Goal: Ask a question

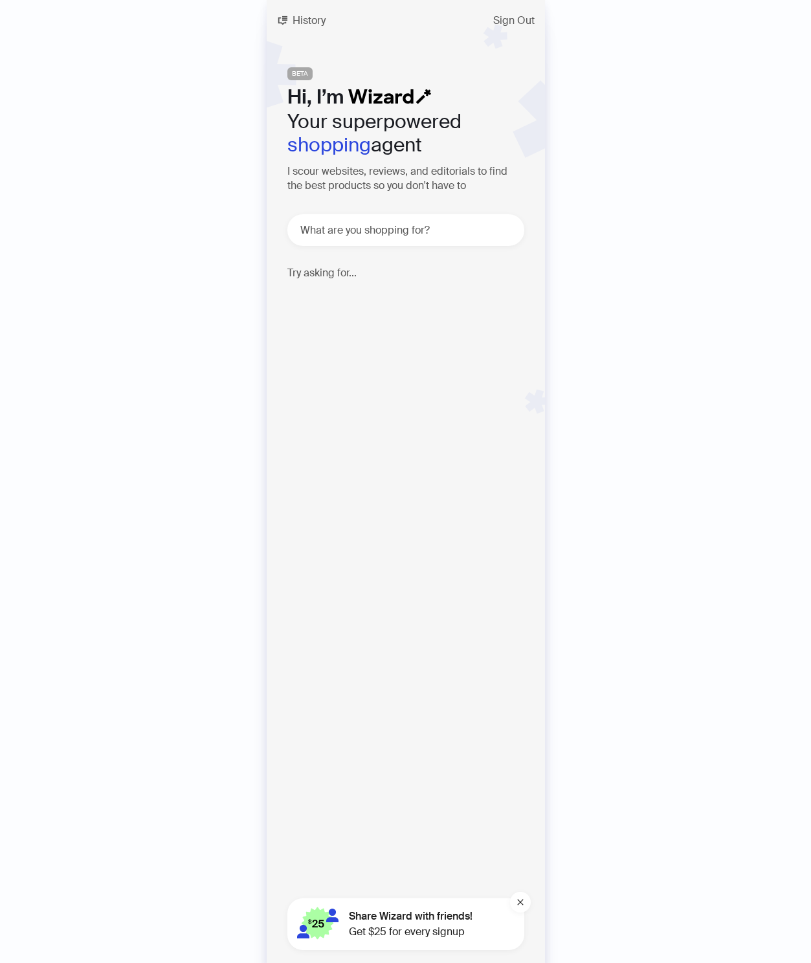
scroll to position [2795, 0]
click at [295, 17] on span "History" at bounding box center [309, 21] width 33 height 10
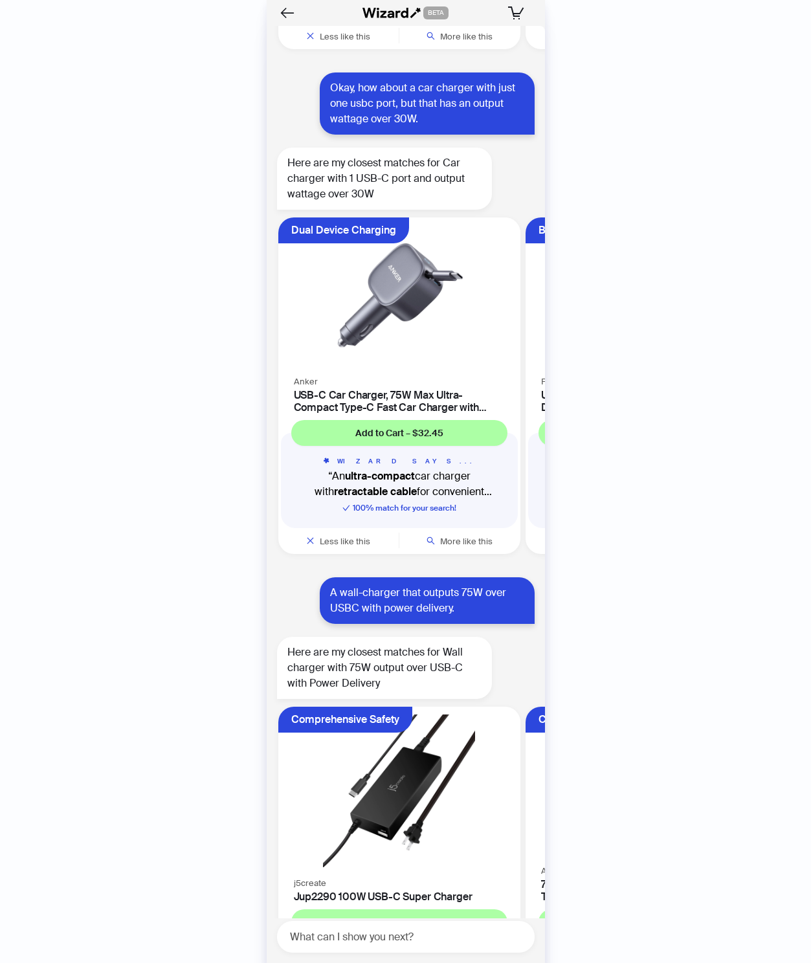
scroll to position [5951, 0]
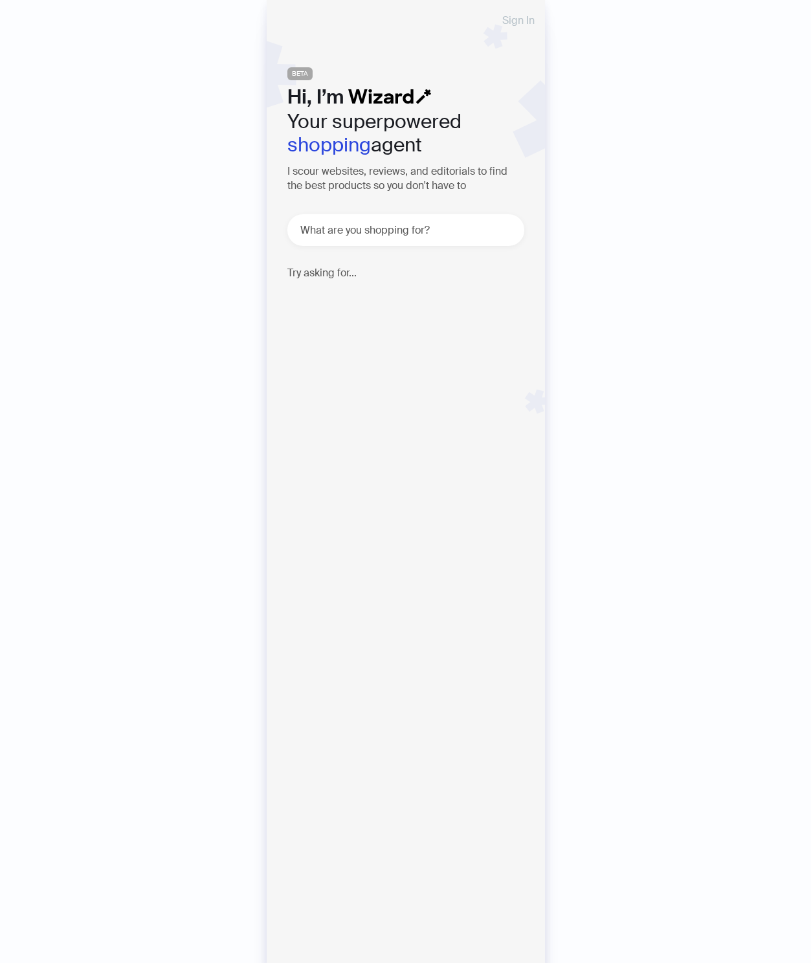
click at [516, 20] on span "Sign In" at bounding box center [518, 21] width 32 height 10
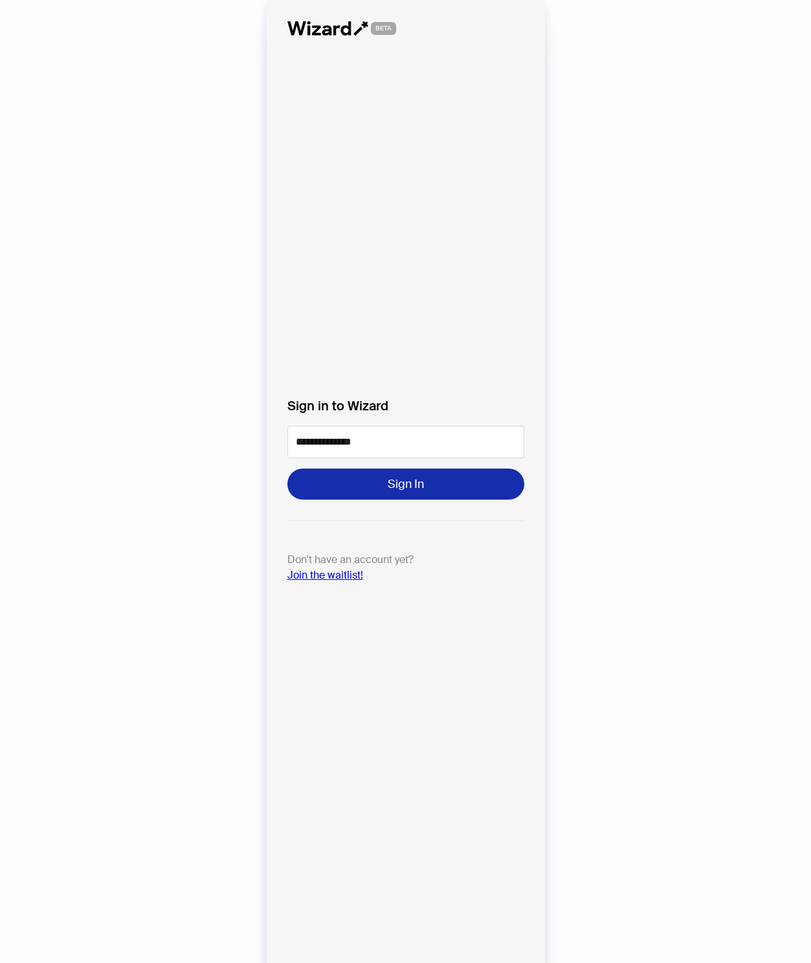
click at [372, 482] on button "Sign In" at bounding box center [405, 484] width 237 height 31
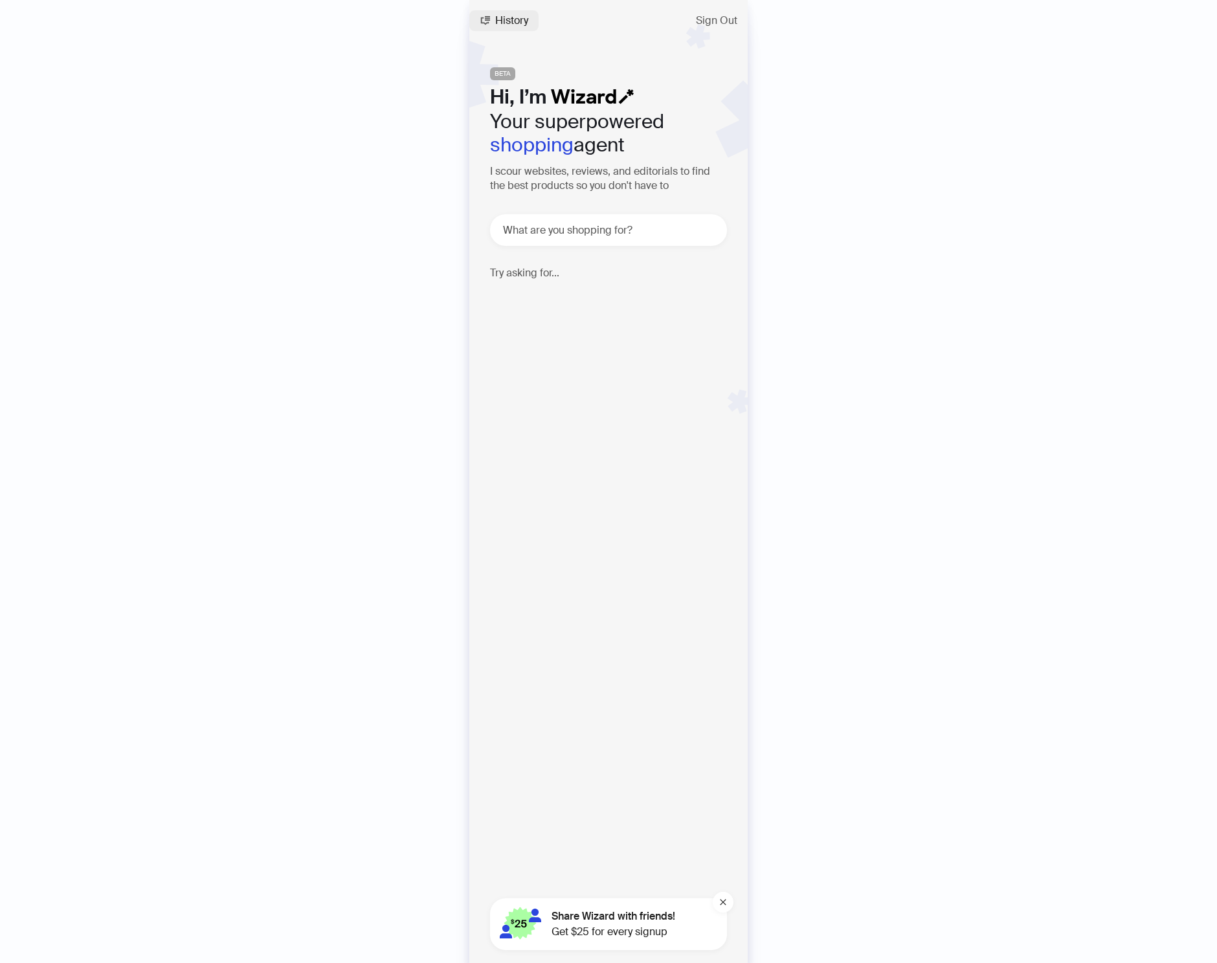
click at [519, 21] on span "History" at bounding box center [511, 21] width 33 height 10
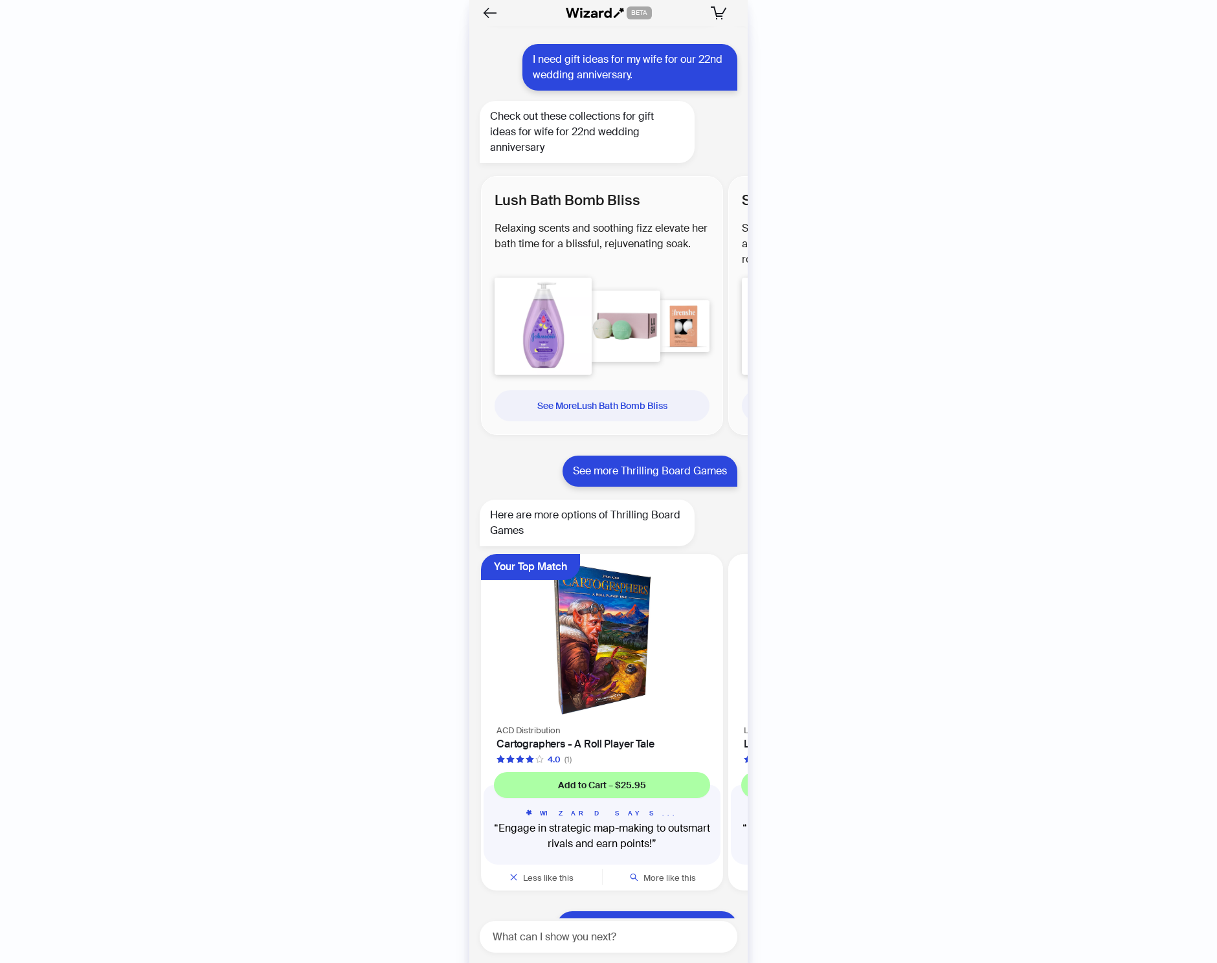
scroll to position [2471, 0]
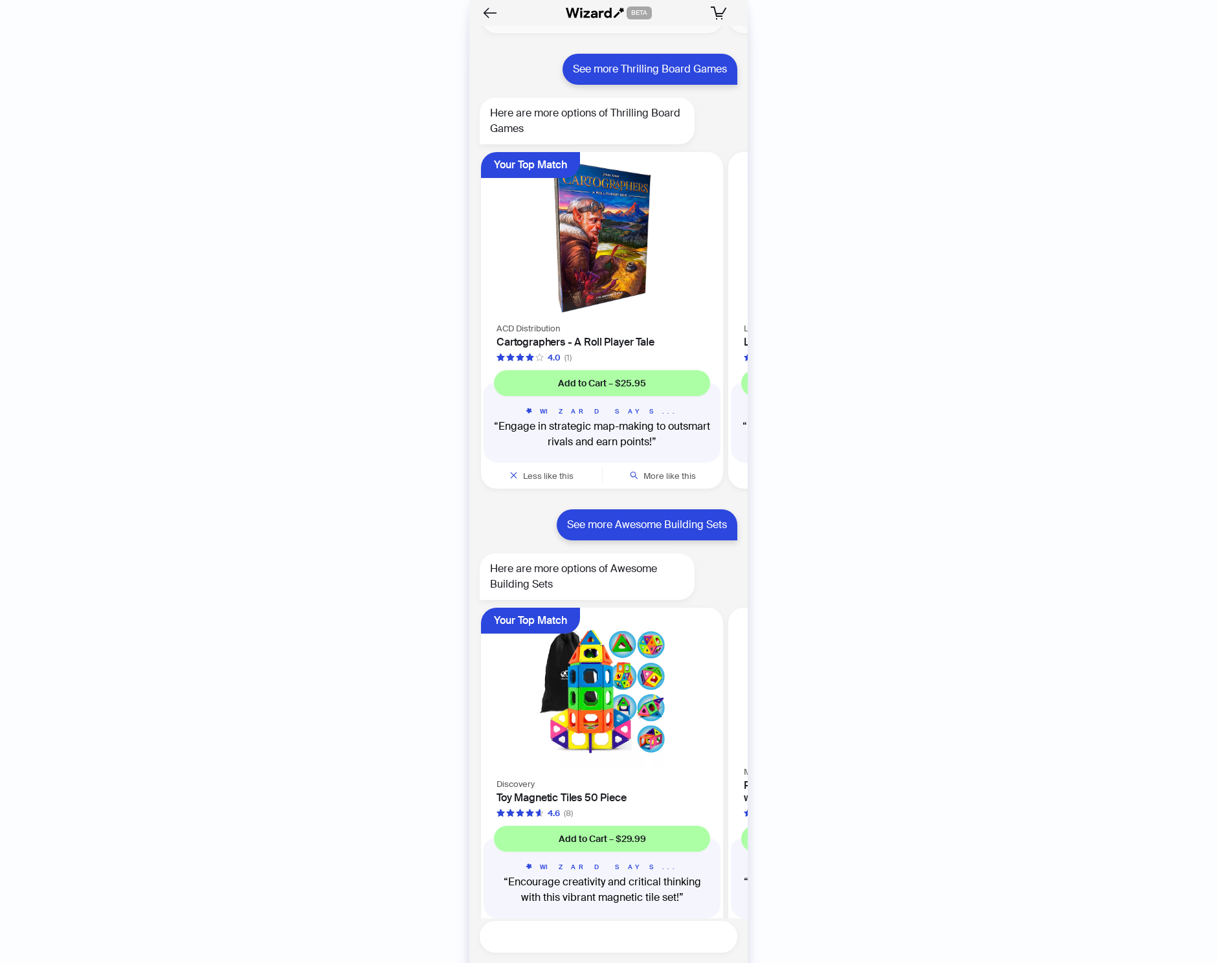
click at [549, 939] on textarea at bounding box center [613, 937] width 247 height 16
type textarea "**********"
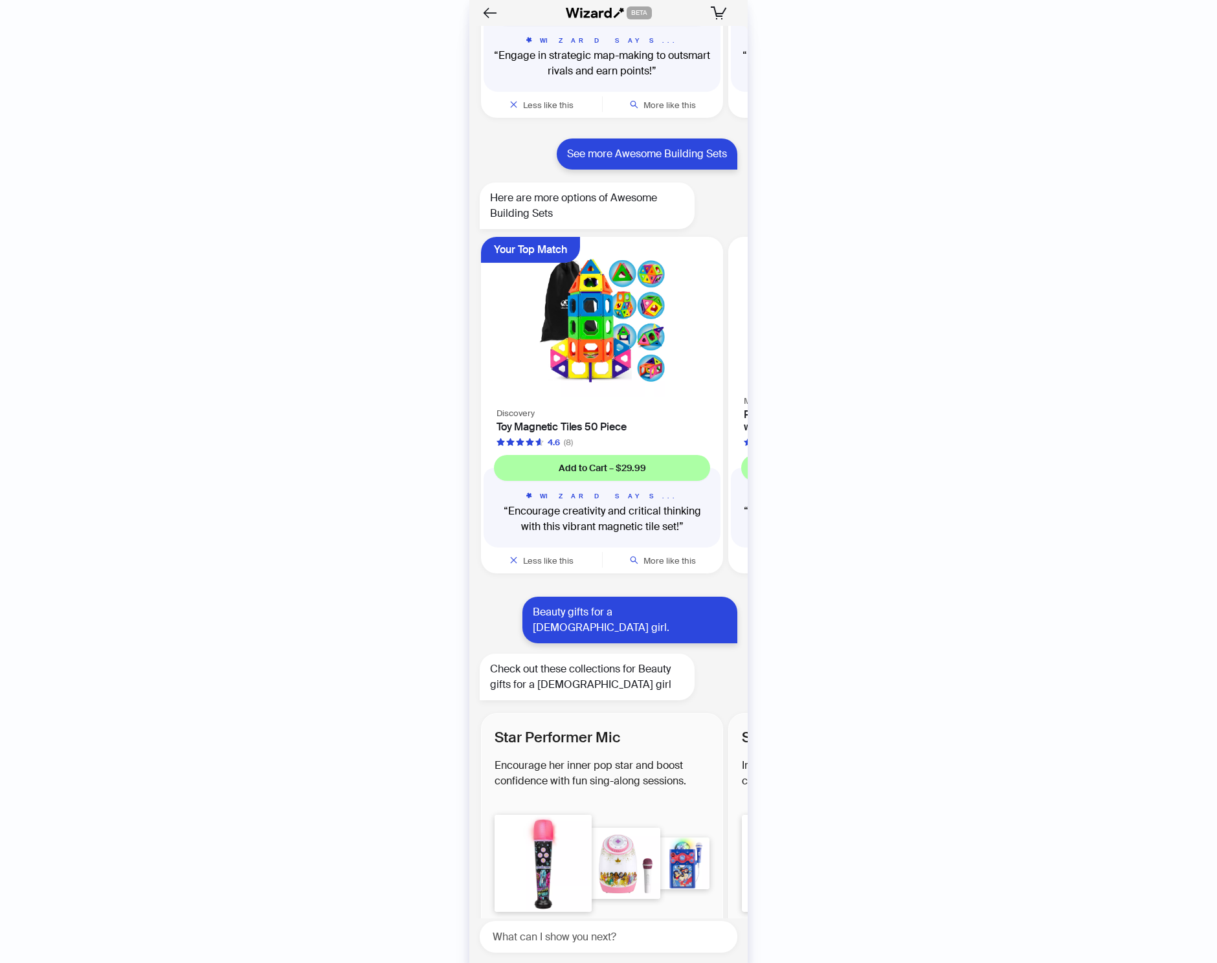
scroll to position [2852, 0]
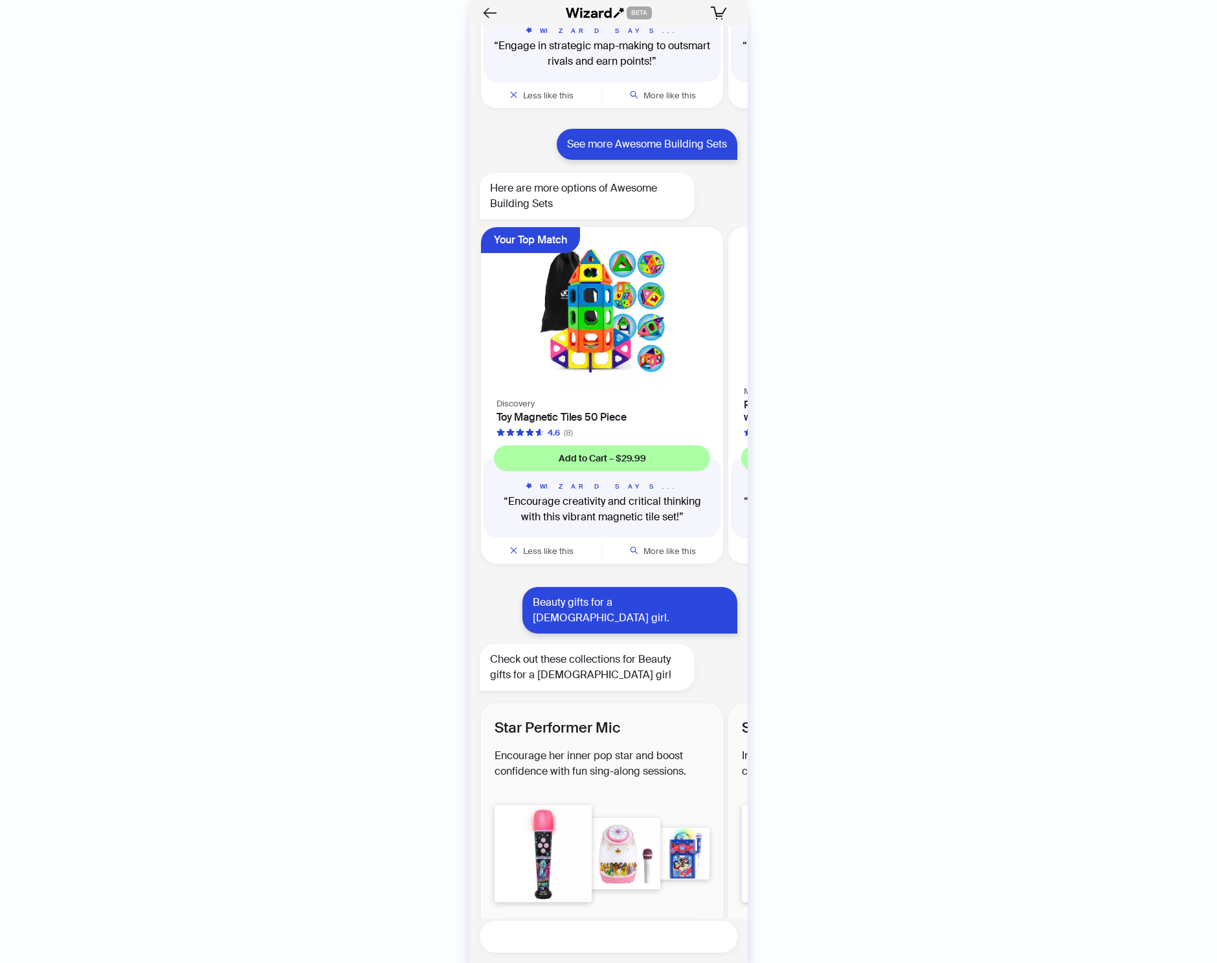
click at [544, 930] on textarea at bounding box center [613, 937] width 247 height 16
click at [516, 937] on textarea at bounding box center [613, 937] width 247 height 16
click at [514, 937] on textarea at bounding box center [613, 937] width 247 height 16
type textarea "**********"
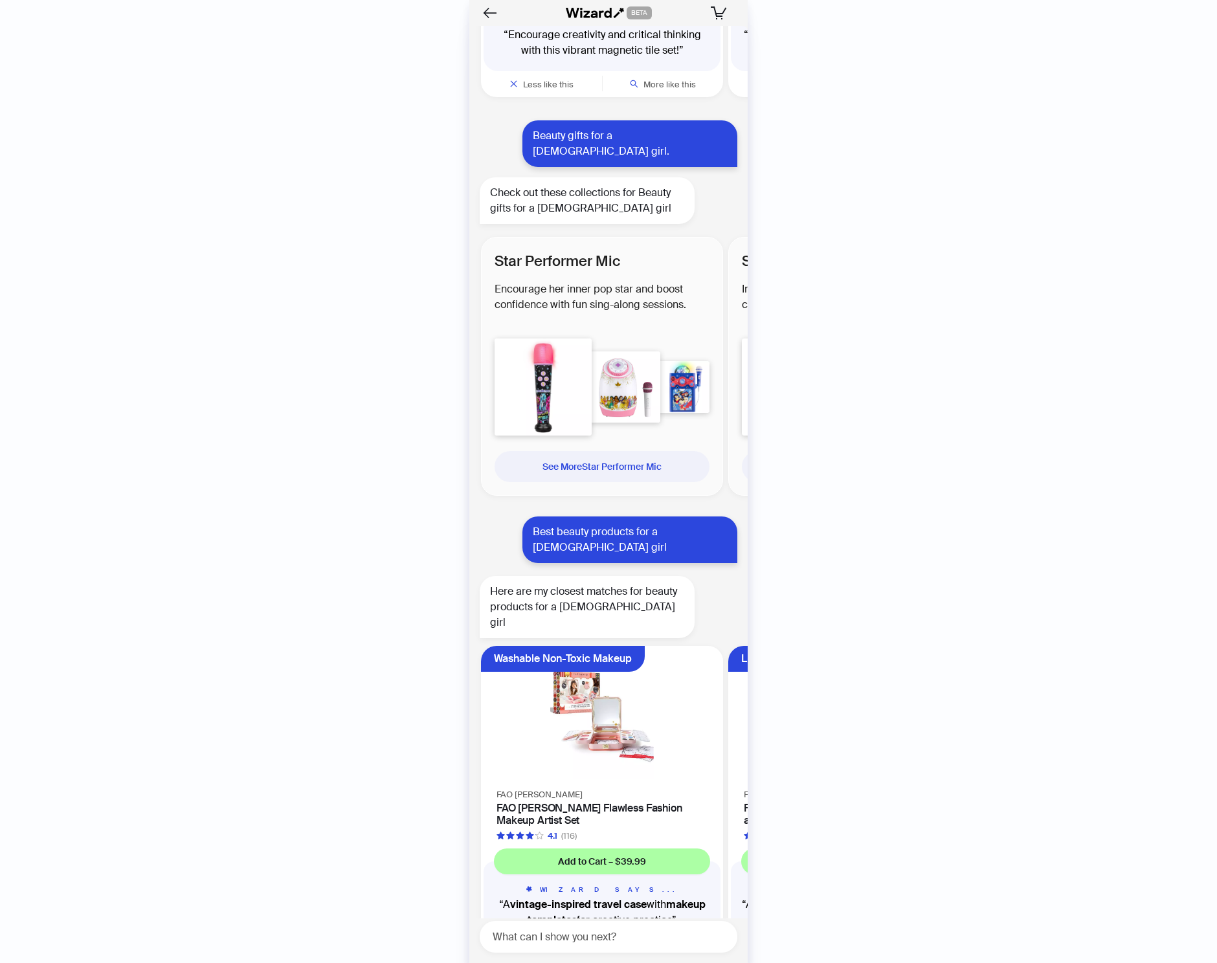
scroll to position [3325, 0]
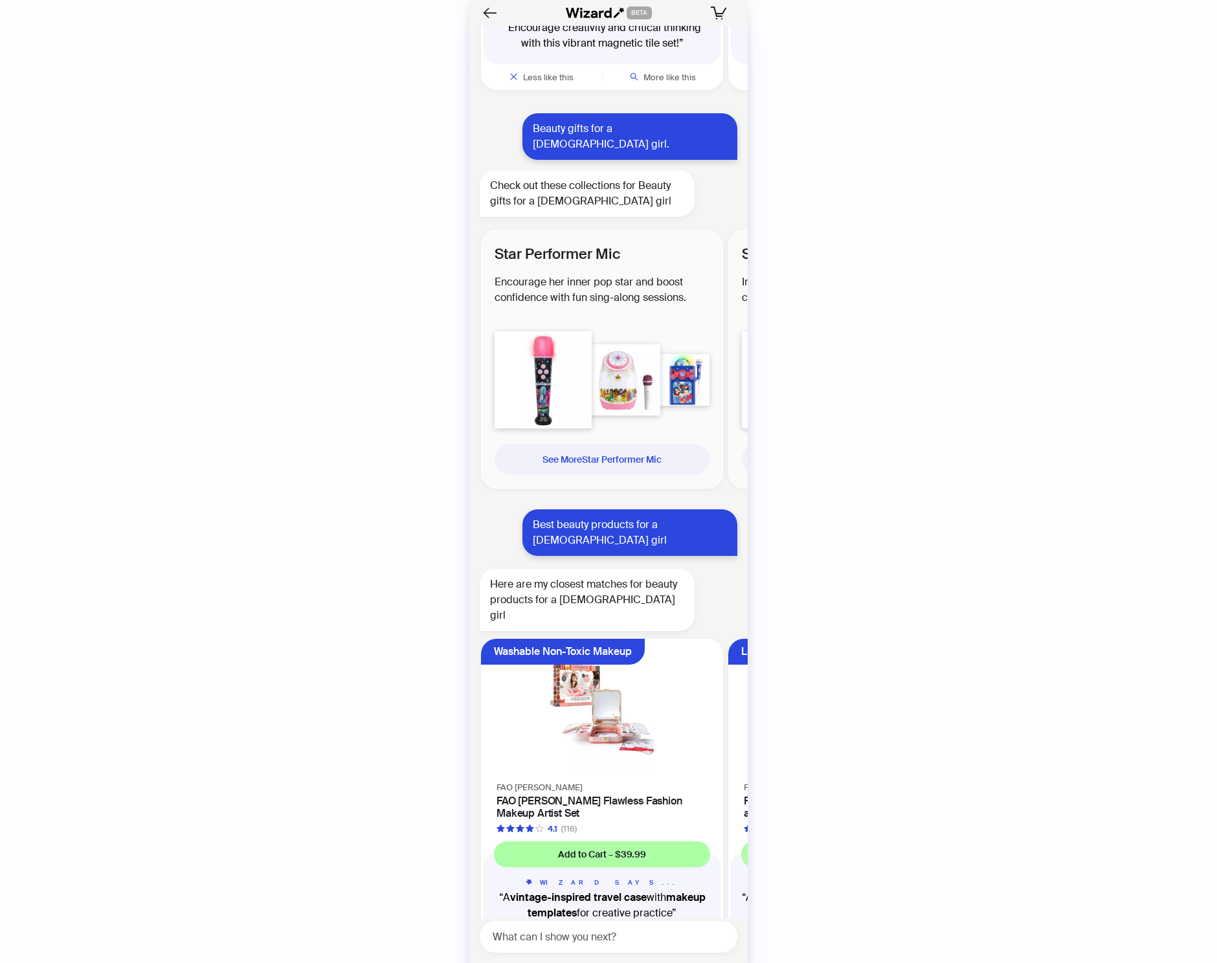
click at [353, 520] on div "History Sign Out BETA Hi, I’m Your superpowered shopping agent I scour websites…" at bounding box center [608, 481] width 1217 height 963
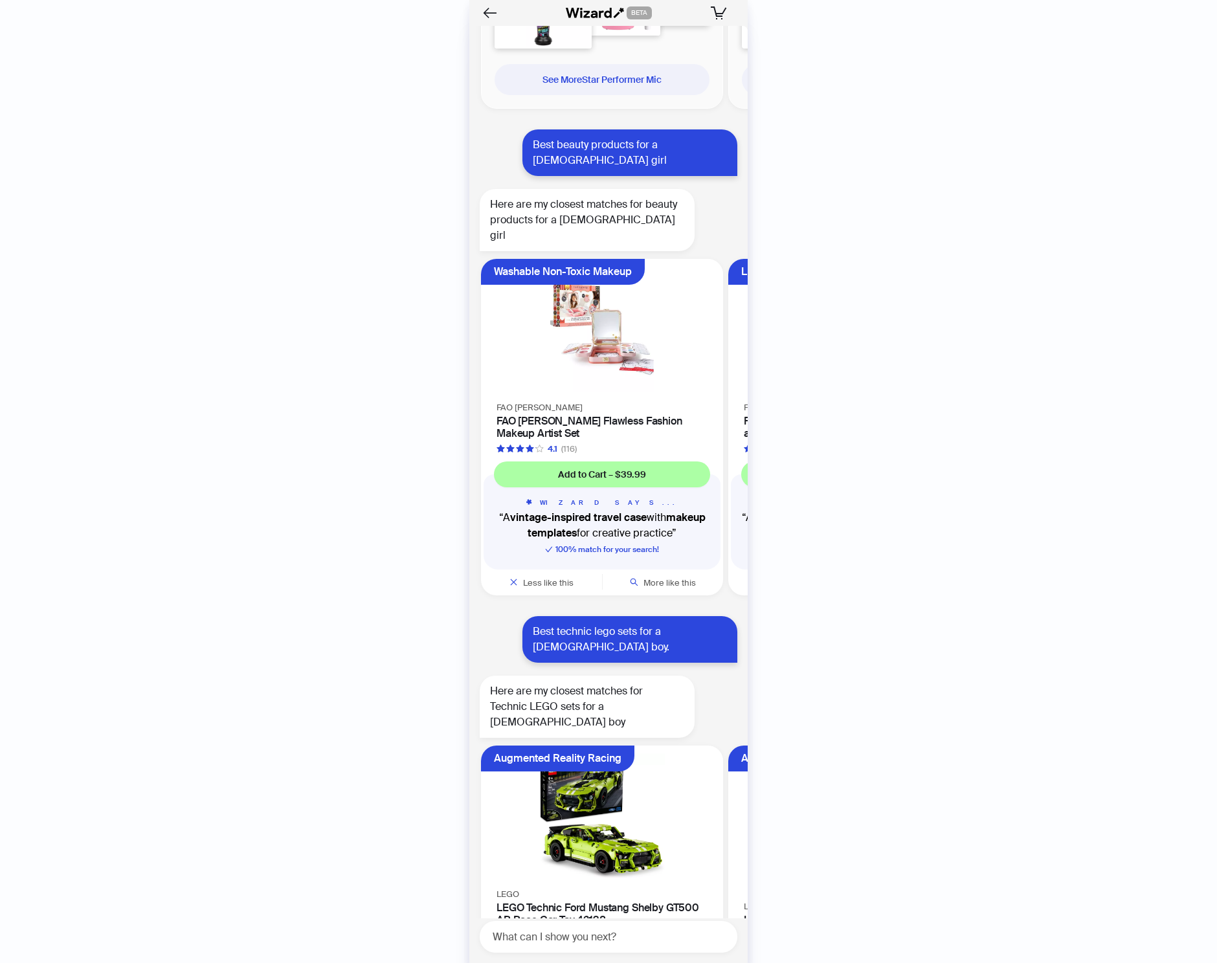
scroll to position [3705, 0]
drag, startPoint x: 532, startPoint y: 82, endPoint x: 581, endPoint y: 96, distance: 51.2
click at [581, 130] on div "Best beauty products for a [DEMOGRAPHIC_DATA] girl" at bounding box center [629, 153] width 215 height 47
copy div "Best beauty products for a [DEMOGRAPHIC_DATA] girl"
